Goal: Transaction & Acquisition: Purchase product/service

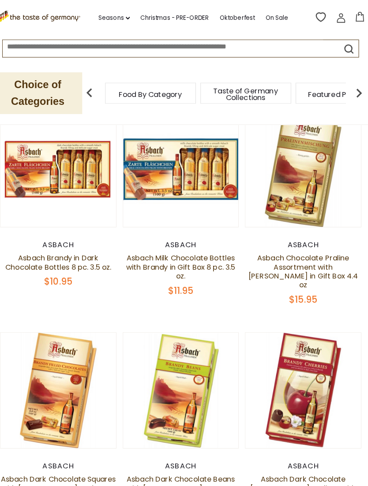
scroll to position [89, 0]
click at [112, 17] on link "Seasons dropdown_arrow" at bounding box center [118, 18] width 31 height 10
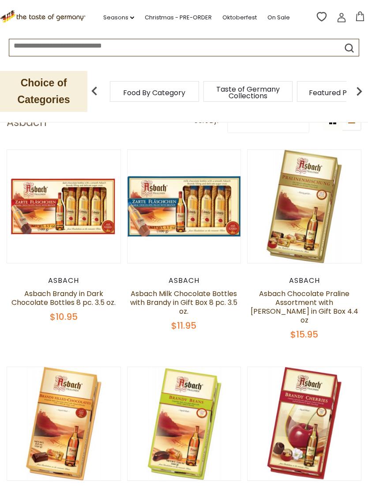
scroll to position [0, 0]
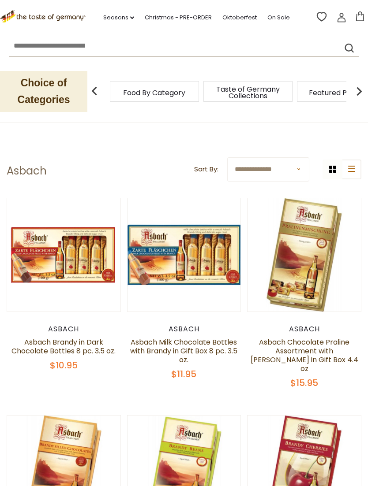
click at [162, 356] on link "Asbach Milk Chocolate Bottles with Brandy in Gift Box 8 pc. 3.5 oz." at bounding box center [183, 351] width 107 height 28
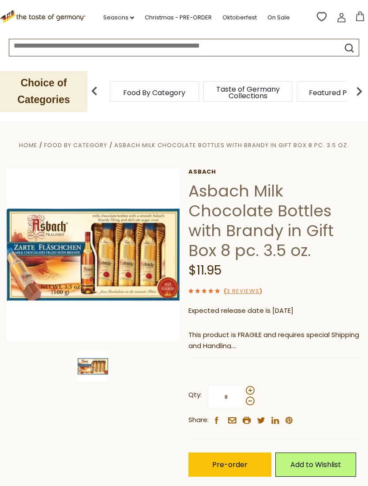
click at [209, 344] on p "This product is FRAGILE and requires special Shipping and Handling." at bounding box center [274, 341] width 173 height 22
click at [230, 330] on p "This product is FRAGILE and requires special Shipping and Handling." at bounding box center [274, 341] width 173 height 22
click at [222, 390] on input "*" at bounding box center [226, 397] width 36 height 24
